Goal: Transaction & Acquisition: Download file/media

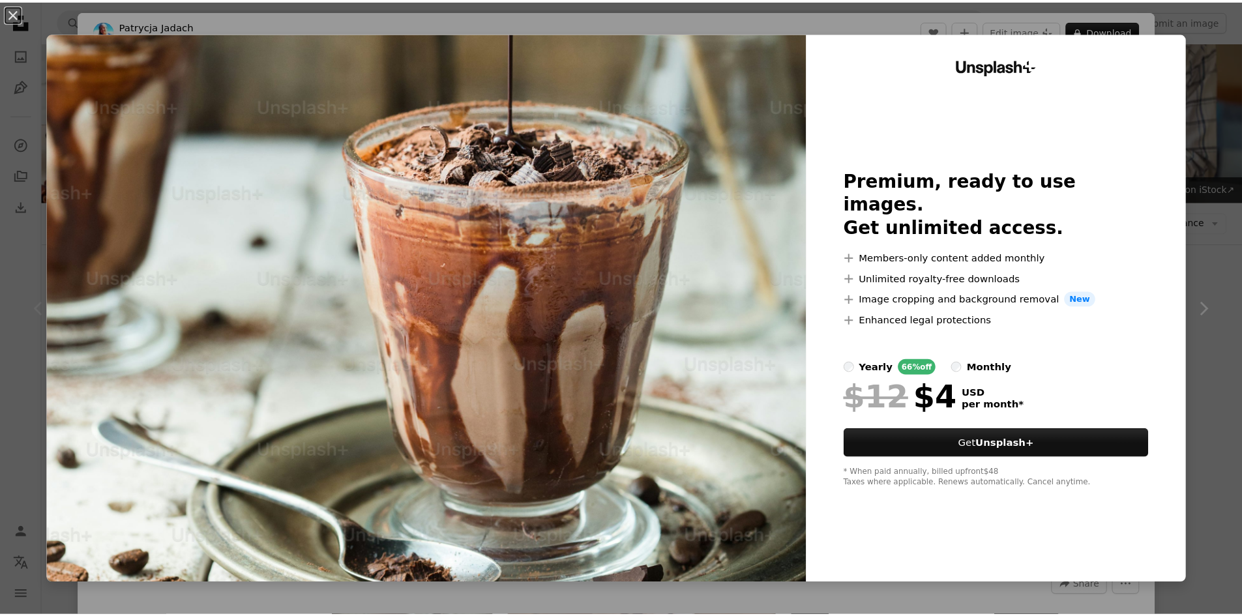
scroll to position [257, 0]
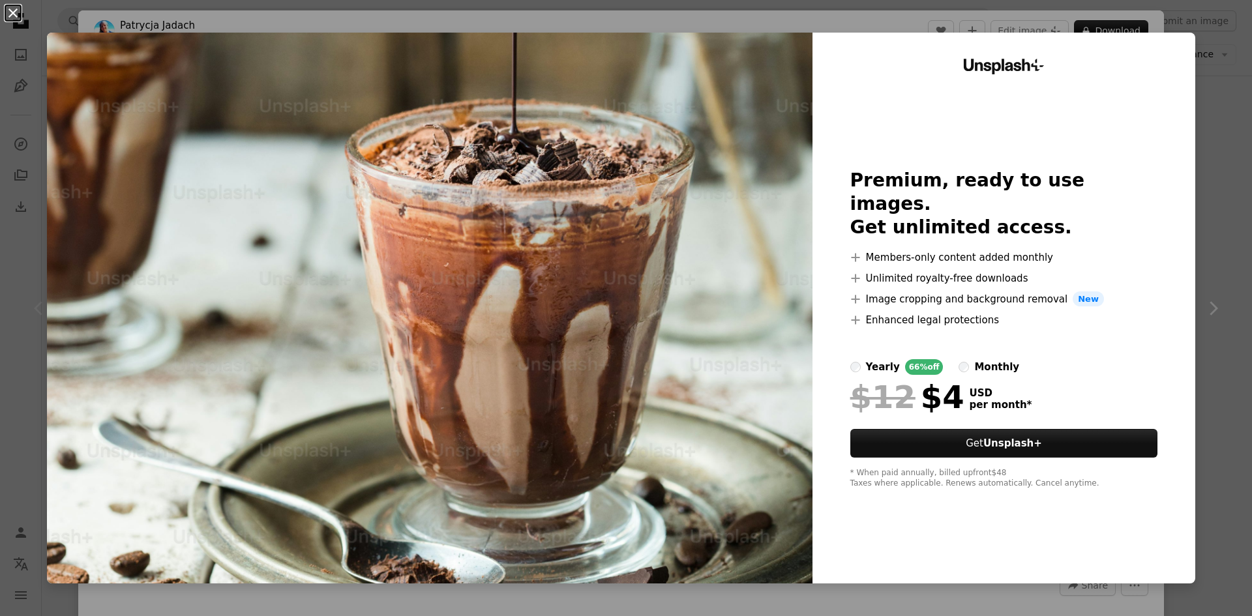
click at [10, 14] on button "An X shape" at bounding box center [13, 13] width 16 height 16
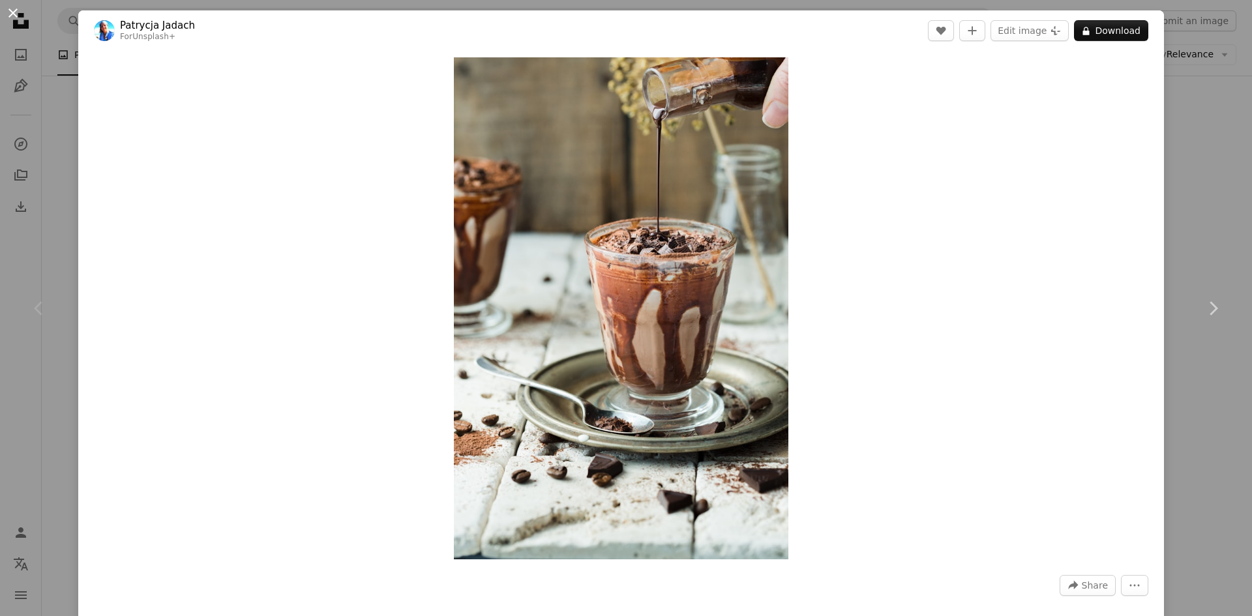
click at [8, 13] on button "An X shape" at bounding box center [13, 13] width 16 height 16
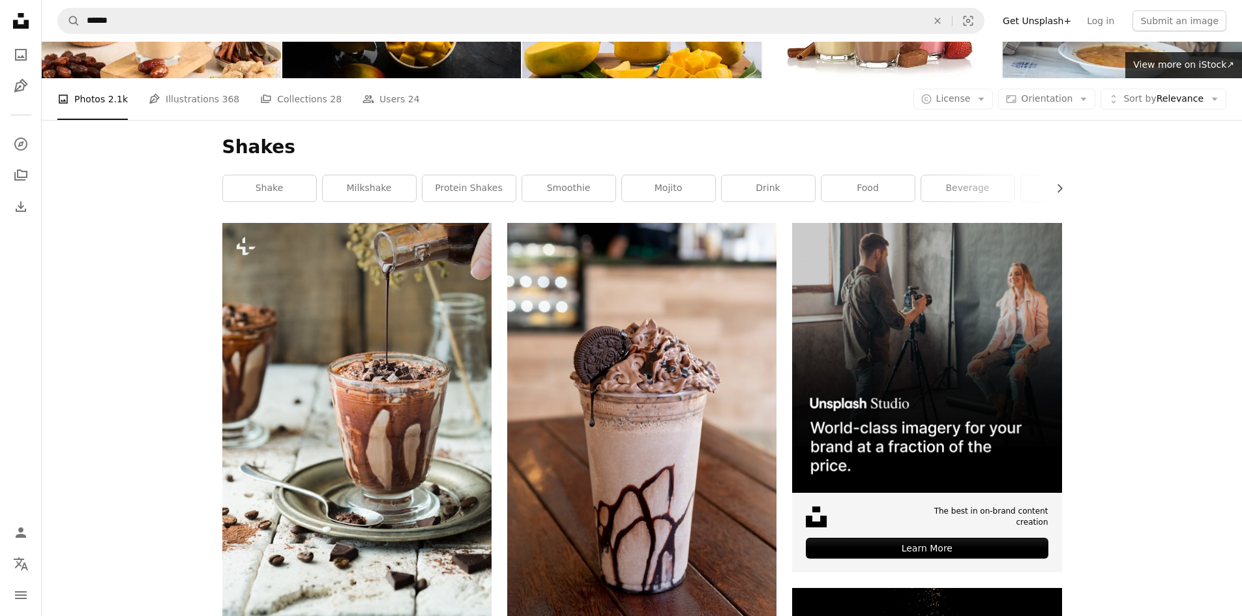
scroll to position [115, 0]
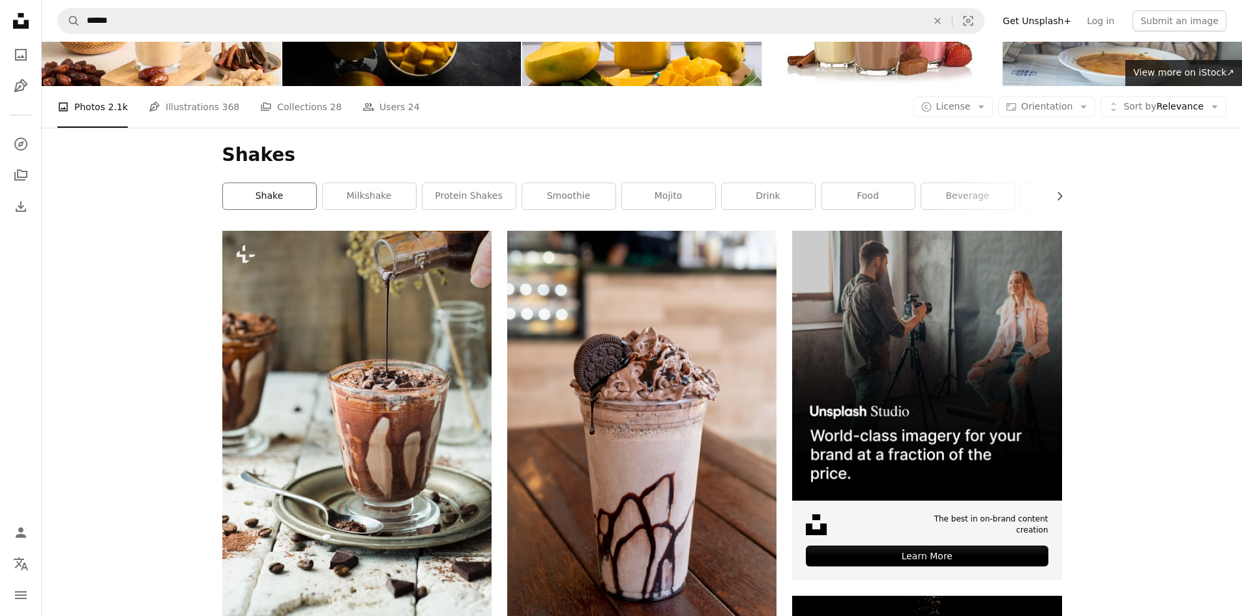
click at [269, 200] on link "shake" at bounding box center [269, 196] width 93 height 26
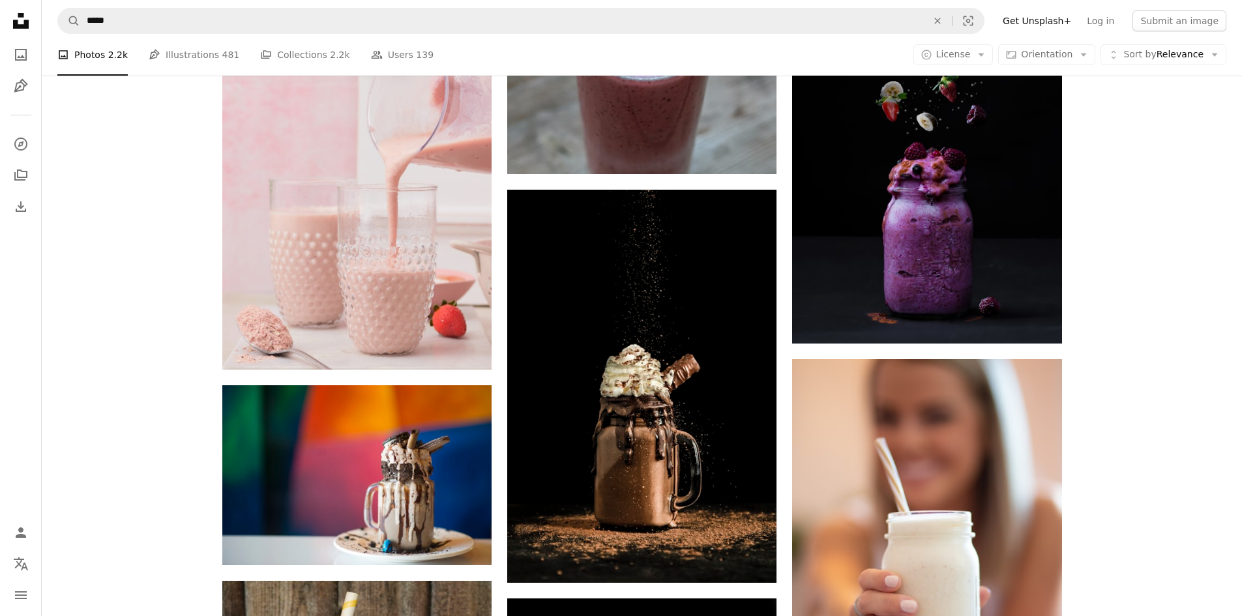
scroll to position [1220, 0]
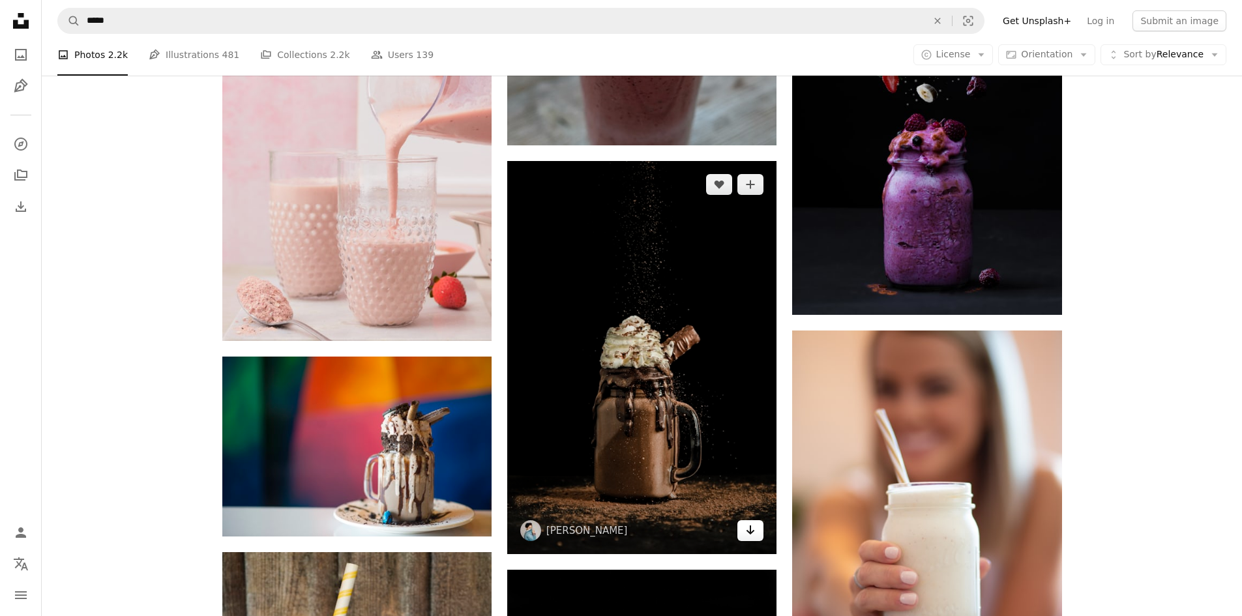
click at [758, 525] on link "Arrow pointing down" at bounding box center [750, 530] width 26 height 21
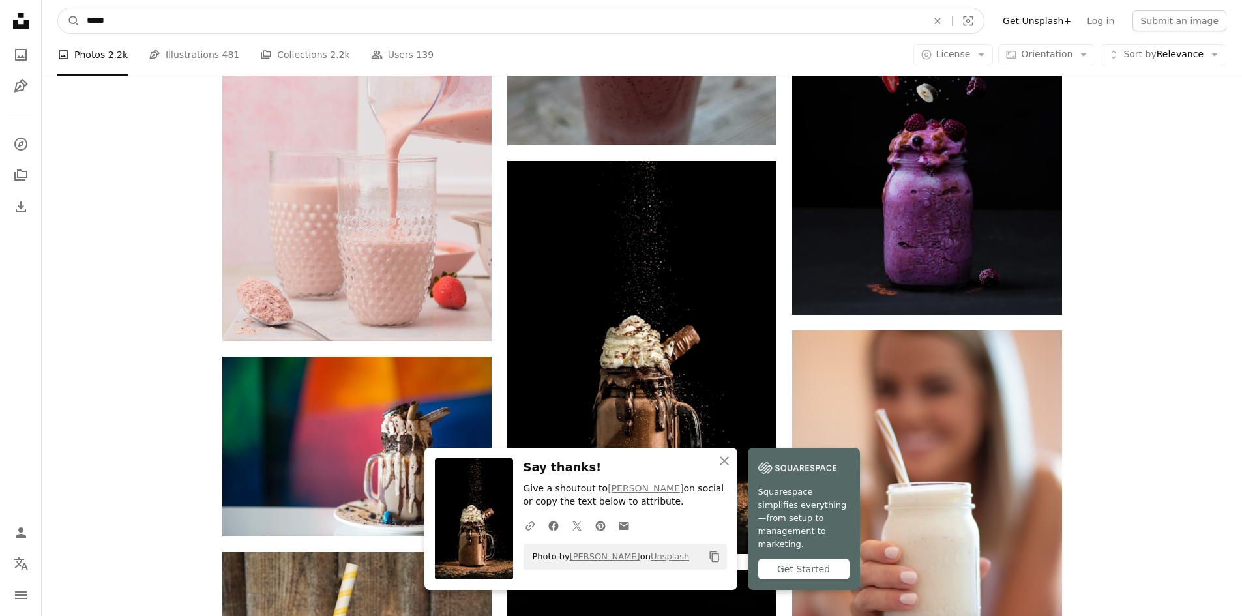
click at [277, 31] on input "*****" at bounding box center [501, 20] width 843 height 25
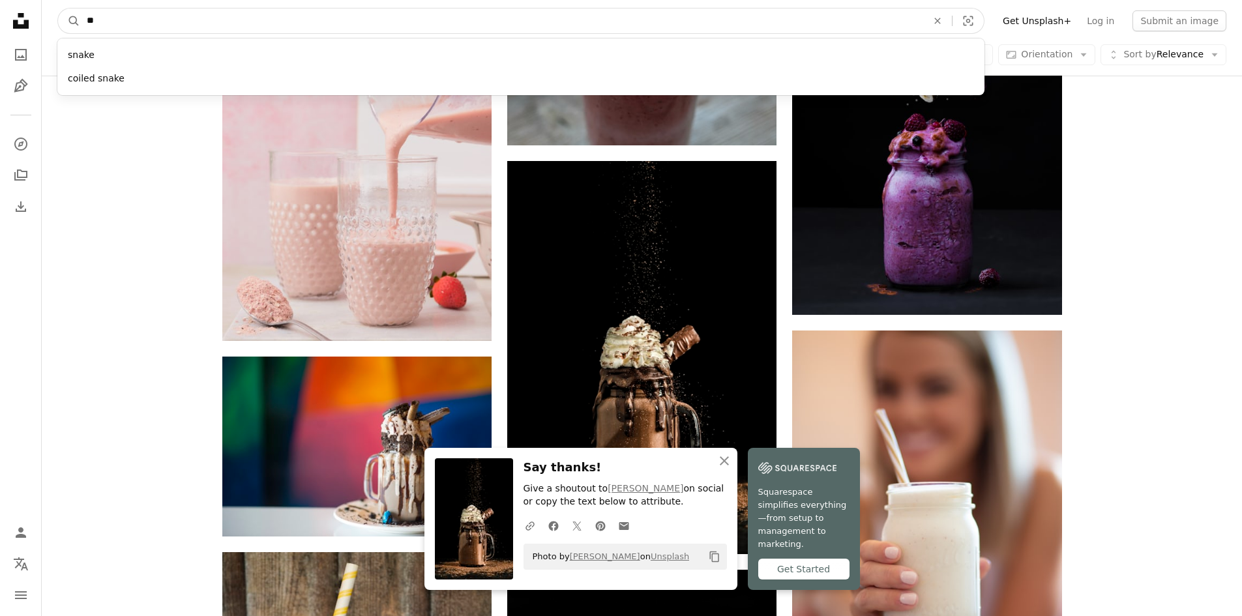
type input "*"
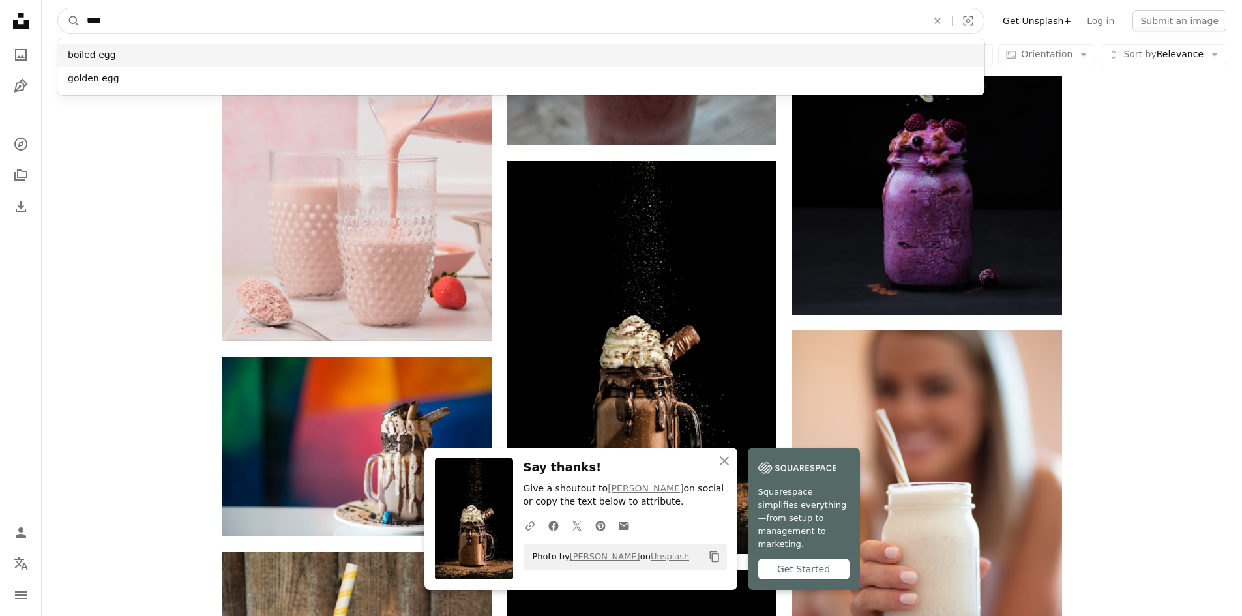
type input "****"
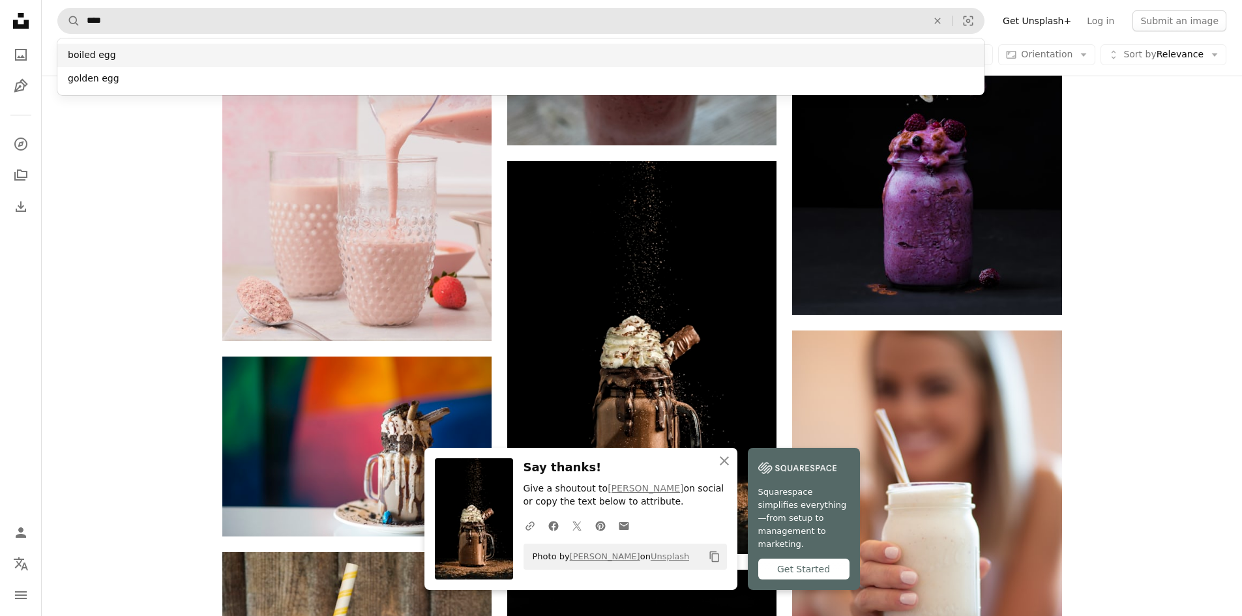
click at [81, 59] on div "boiled egg" at bounding box center [520, 55] width 927 height 23
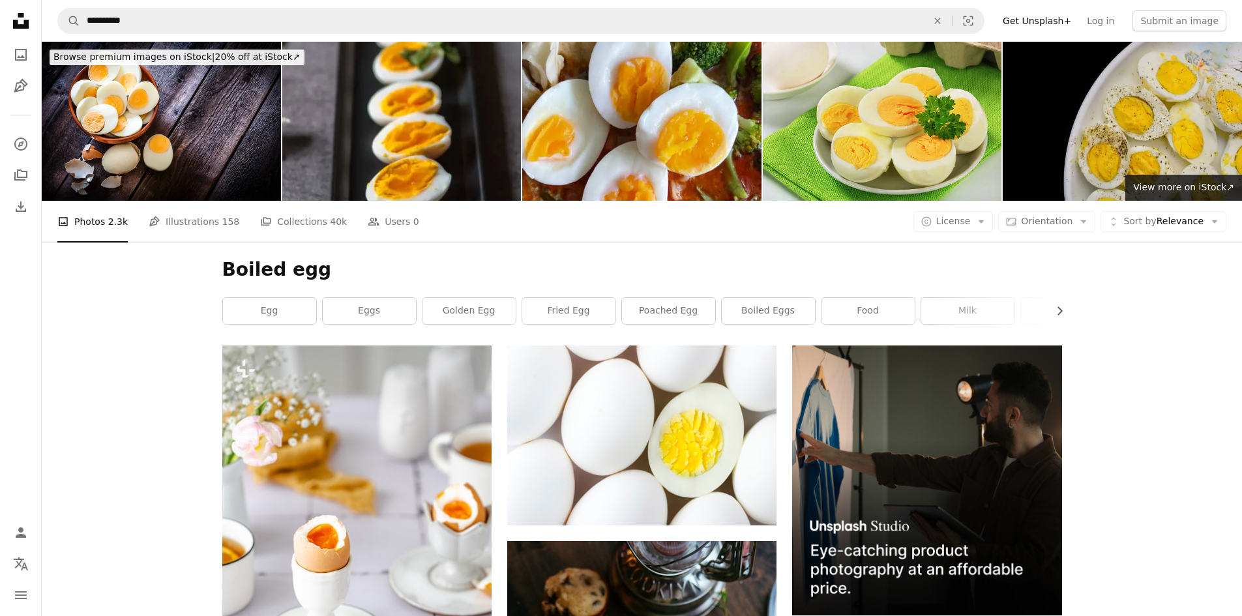
click at [1139, 129] on img at bounding box center [1122, 121] width 239 height 159
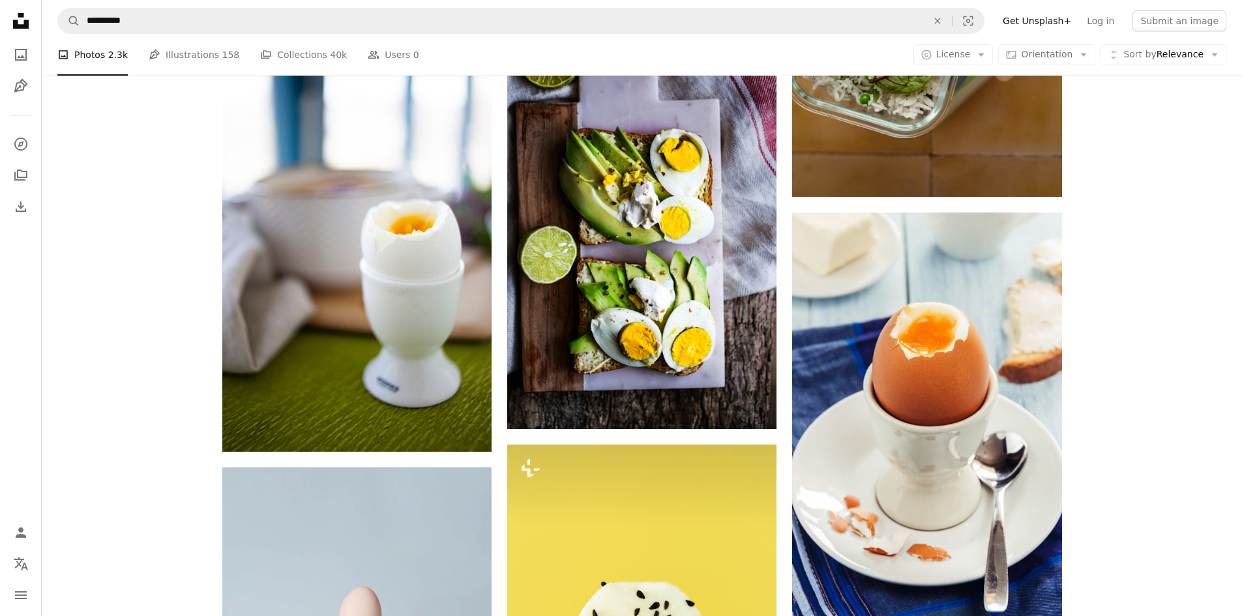
scroll to position [1120, 0]
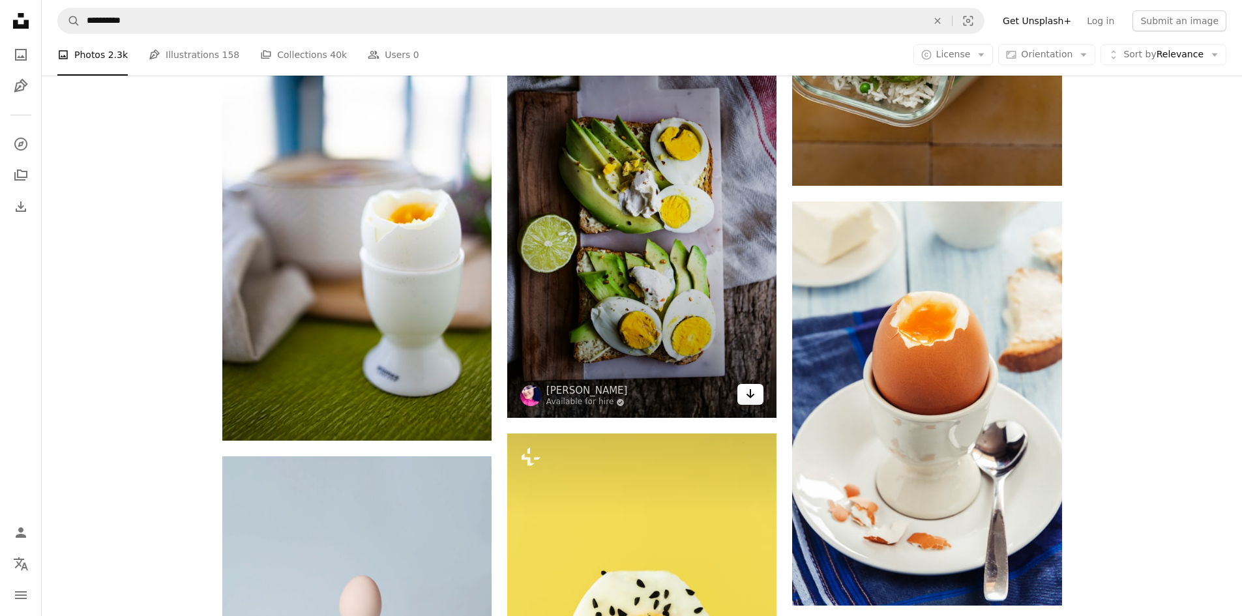
click at [754, 392] on icon "Arrow pointing down" at bounding box center [750, 394] width 10 height 16
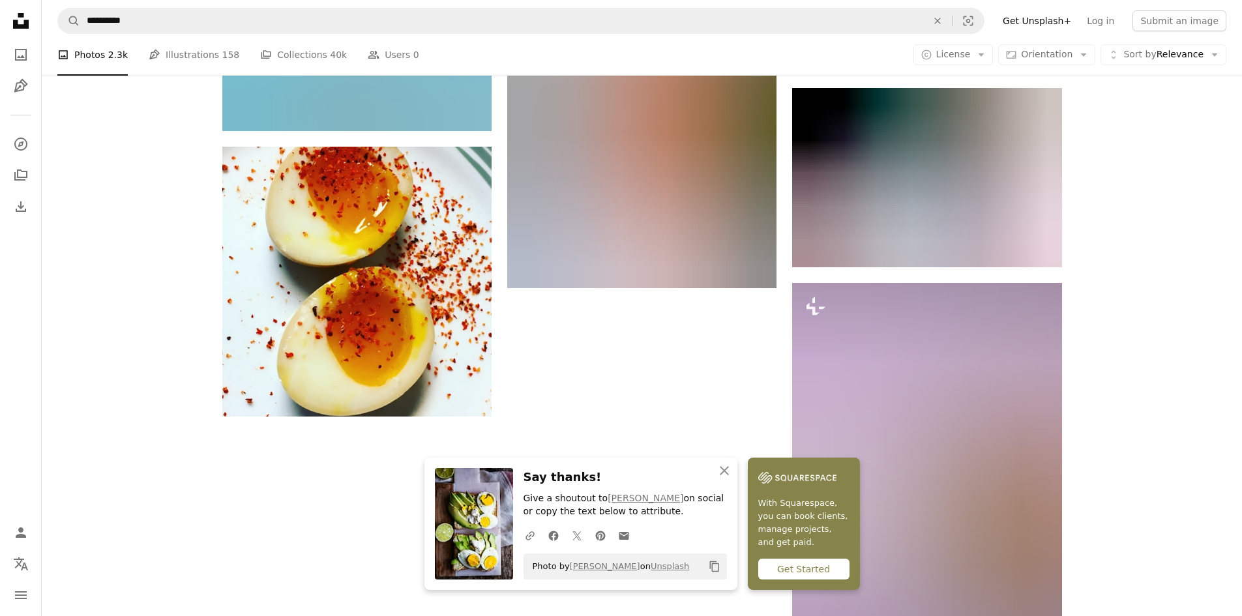
scroll to position [2052, 0]
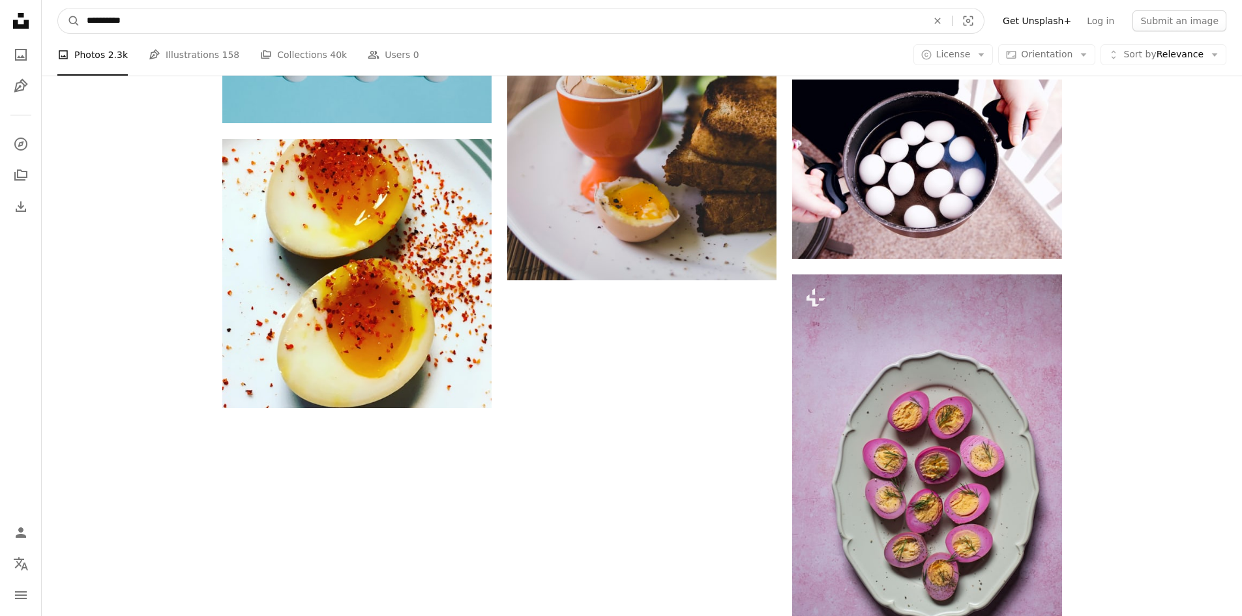
click at [400, 27] on input "**********" at bounding box center [501, 20] width 843 height 25
type input "*"
type input "*****"
click at [58, 8] on button "A magnifying glass" at bounding box center [69, 20] width 22 height 25
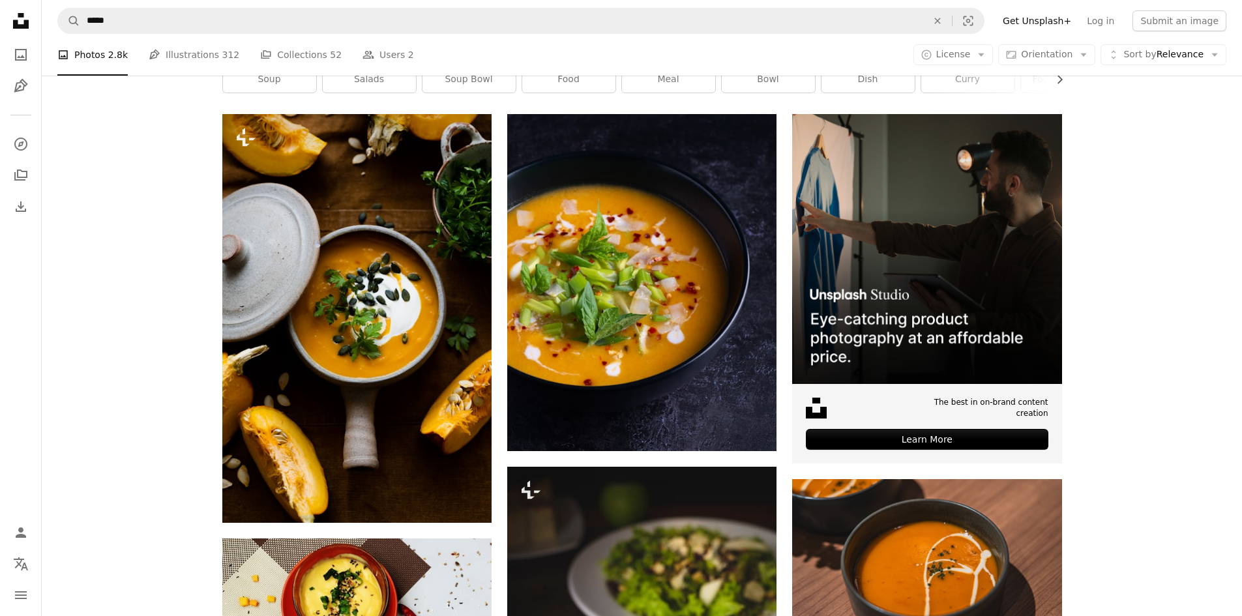
scroll to position [220, 0]
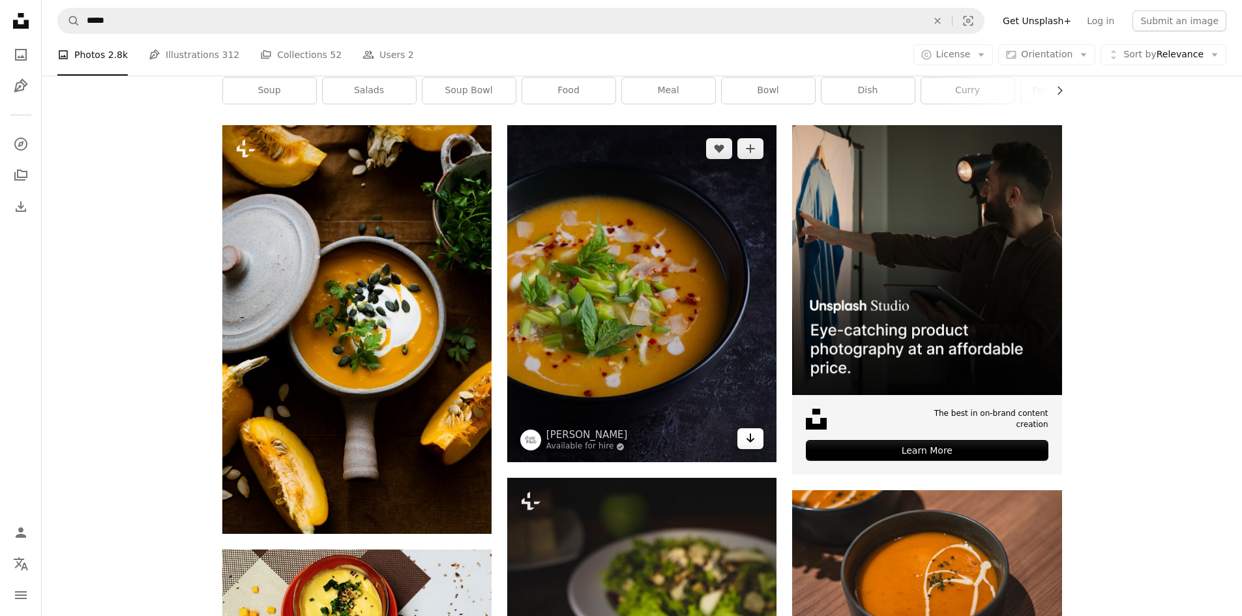
click at [757, 448] on link "Arrow pointing down" at bounding box center [750, 438] width 26 height 21
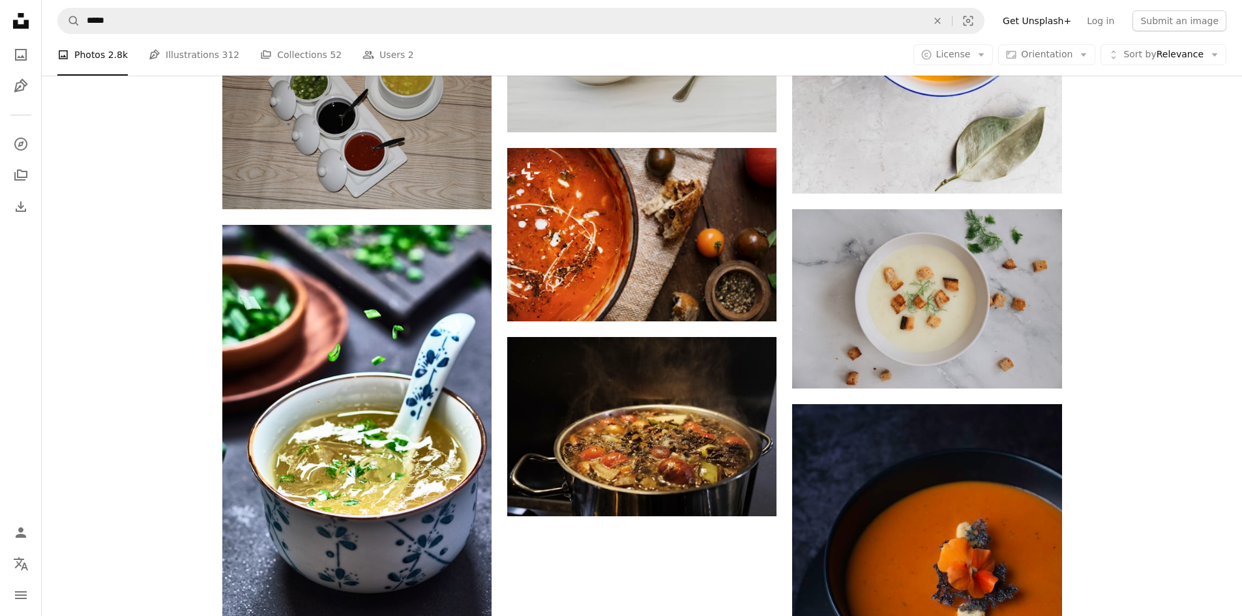
scroll to position [2013, 0]
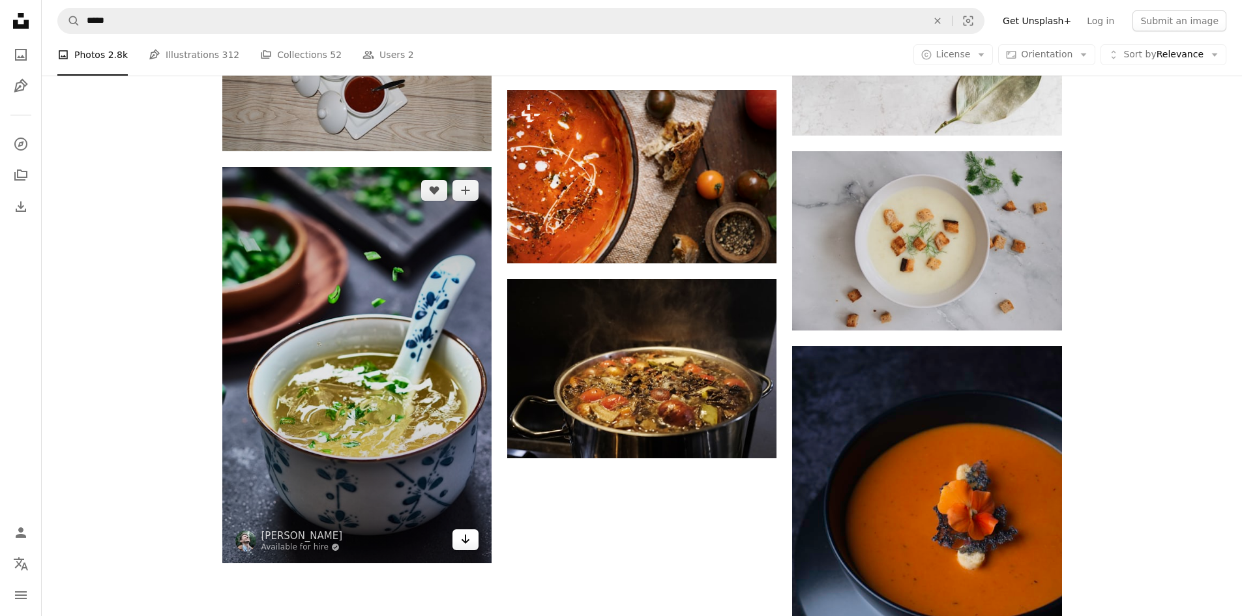
click at [468, 545] on icon "Arrow pointing down" at bounding box center [465, 539] width 10 height 16
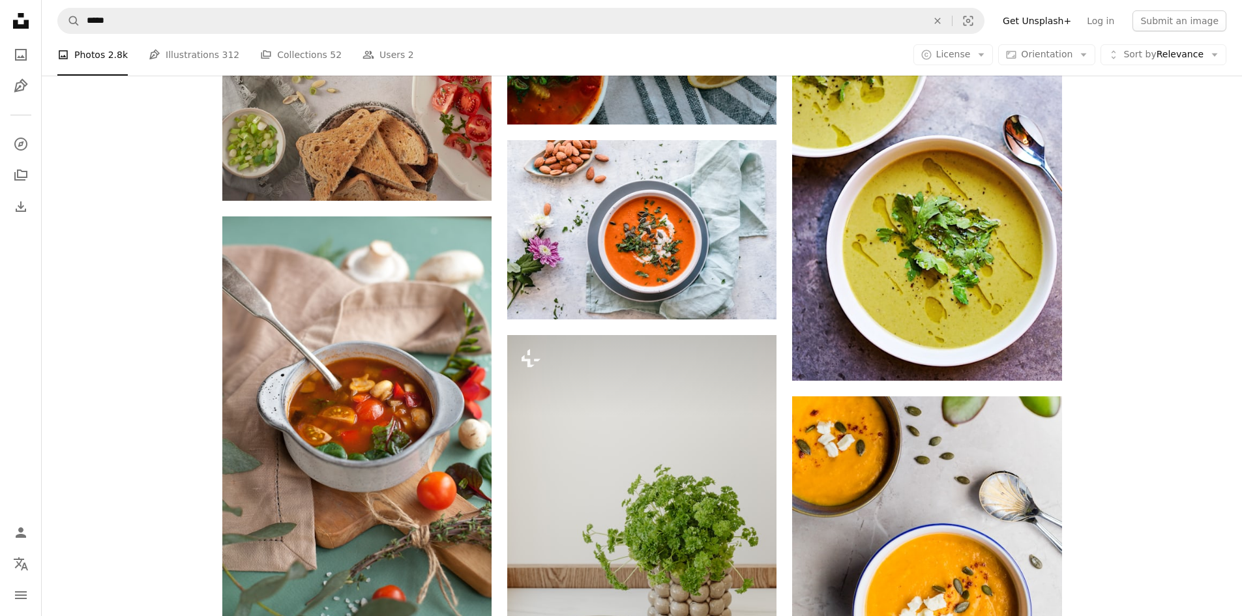
scroll to position [0, 0]
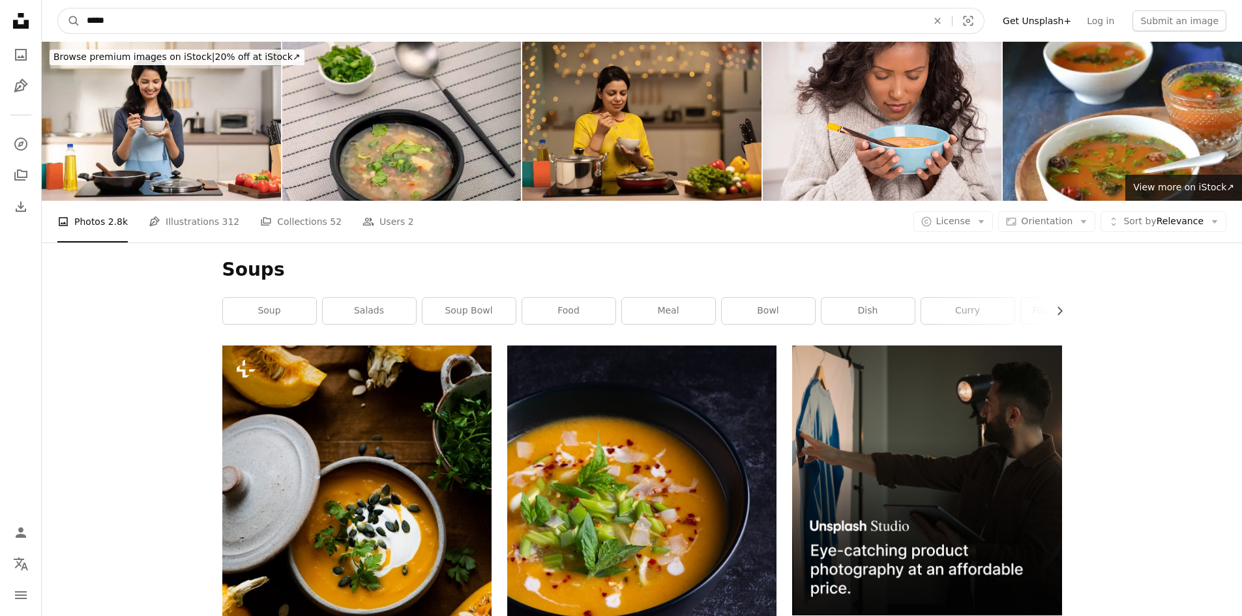
click at [518, 20] on input "*****" at bounding box center [501, 20] width 843 height 25
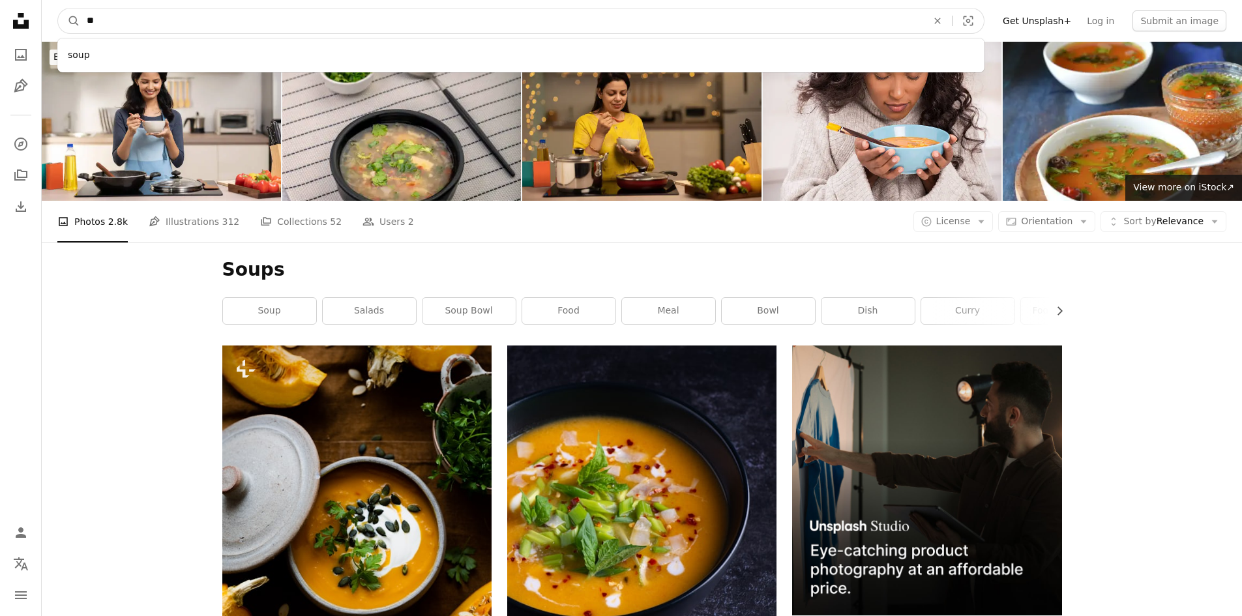
type input "*"
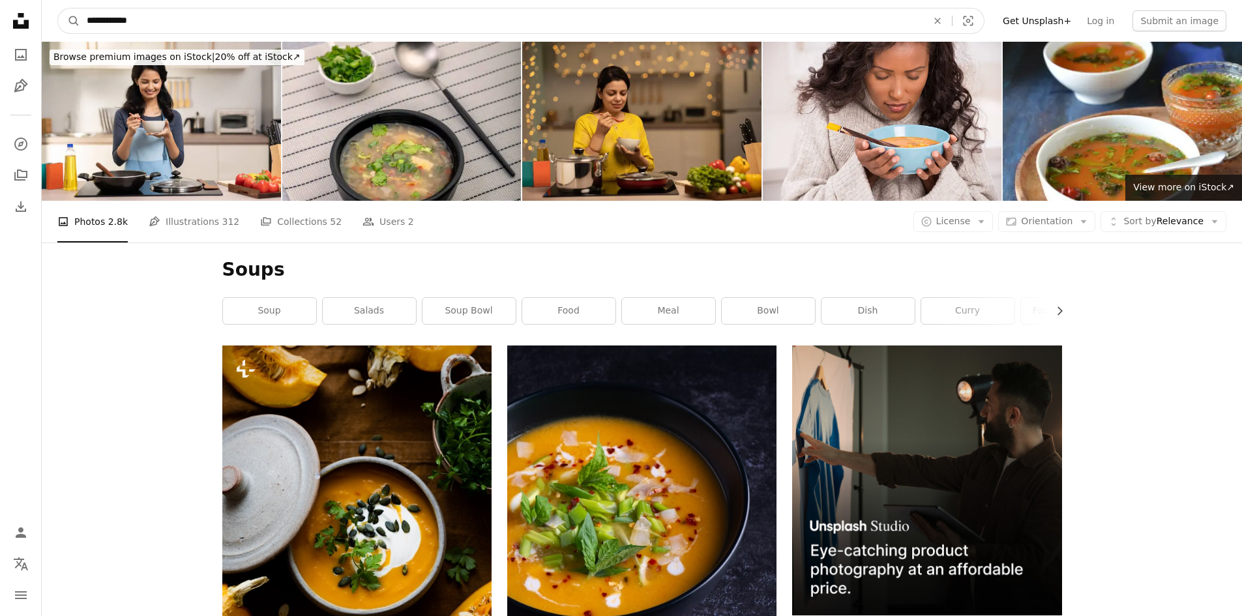
type input "**********"
click at [58, 8] on button "A magnifying glass" at bounding box center [69, 20] width 22 height 25
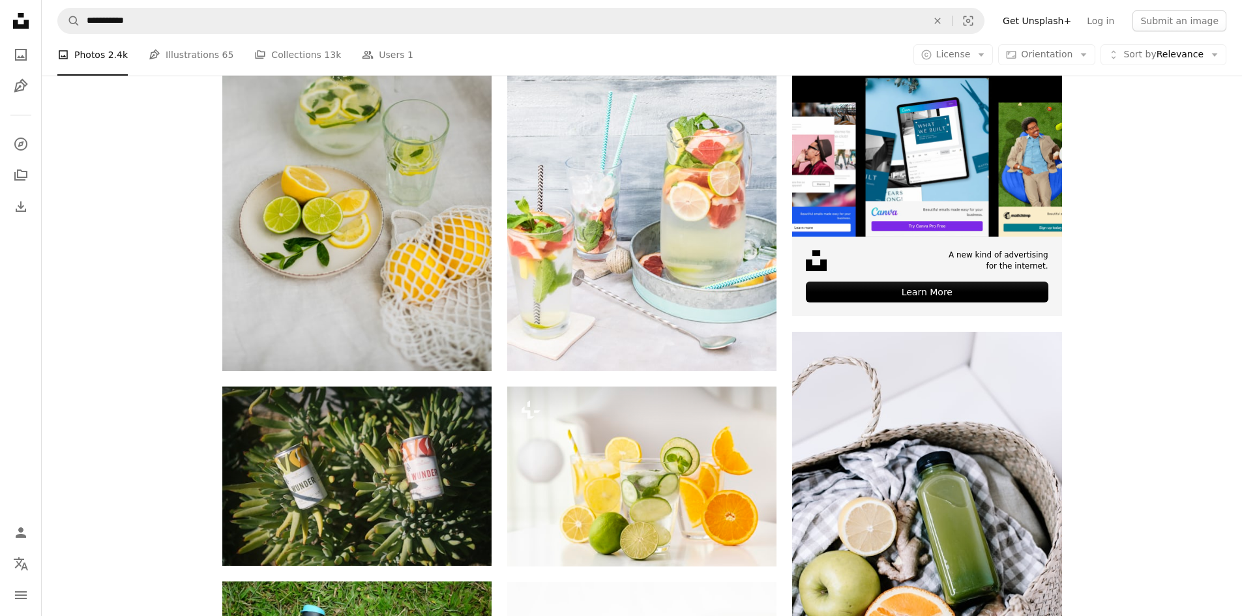
scroll to position [382, 0]
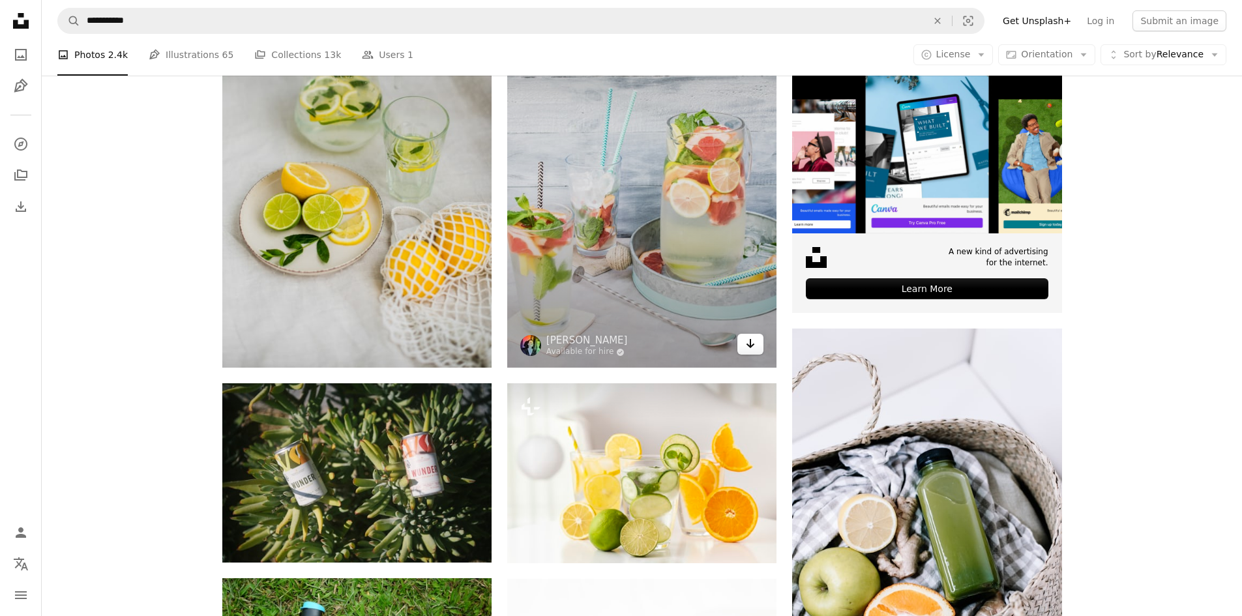
click at [748, 343] on icon "Arrow pointing down" at bounding box center [750, 344] width 10 height 16
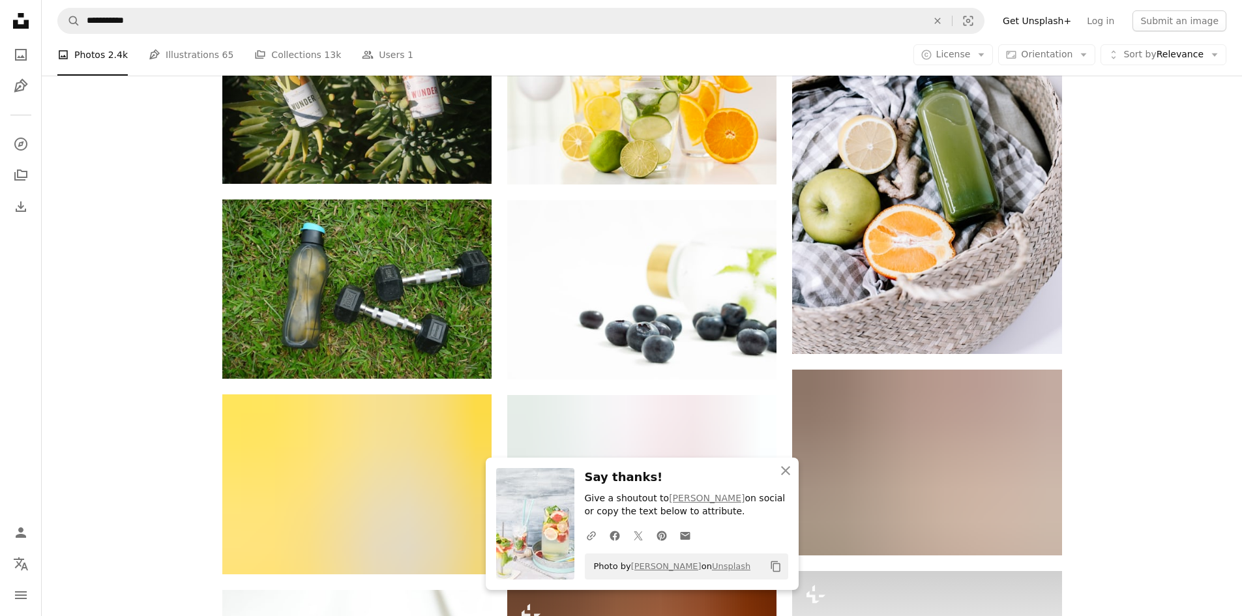
scroll to position [862, 0]
